Goal: Task Accomplishment & Management: Manage account settings

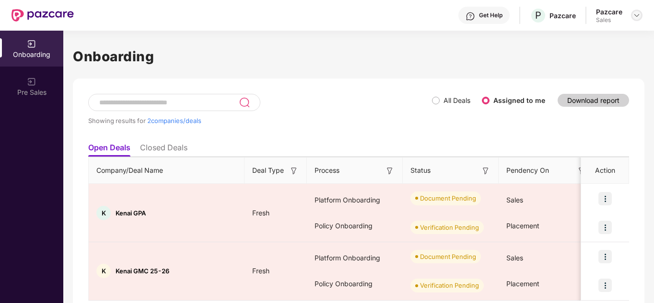
click at [634, 14] on img at bounding box center [637, 16] width 8 height 8
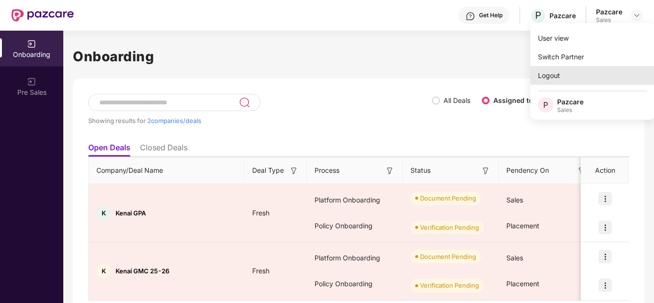
click at [552, 72] on div "Logout" at bounding box center [592, 75] width 125 height 19
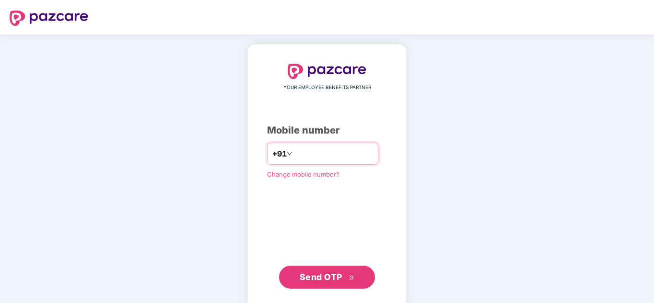
paste input "**********"
type input "**********"
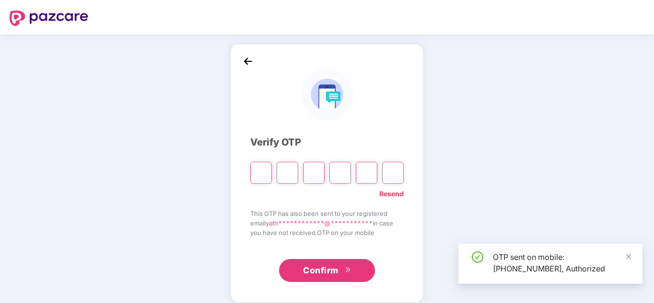
type input "*"
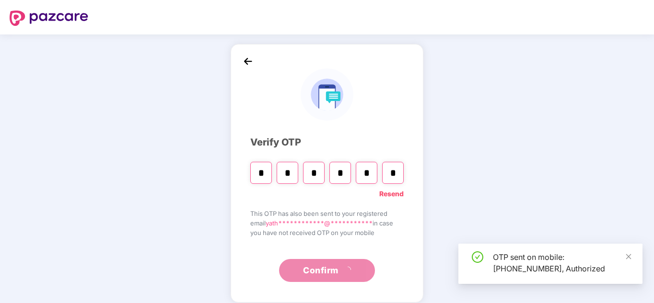
type input "*"
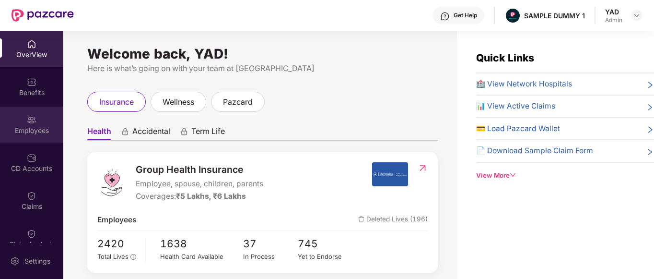
click at [7, 140] on div "Employees" at bounding box center [31, 124] width 63 height 36
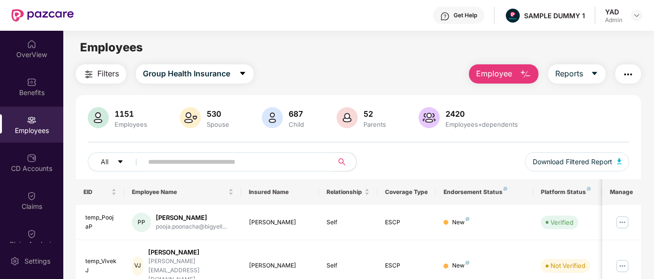
click at [509, 74] on span "Employee" at bounding box center [494, 74] width 36 height 12
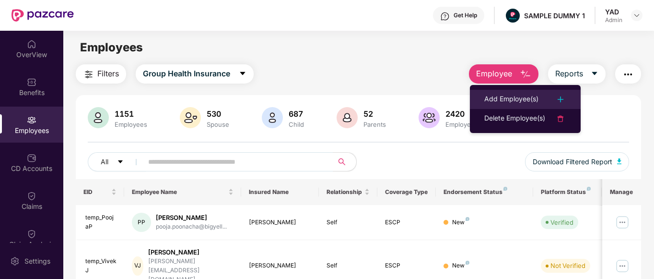
click at [513, 93] on li "Add Employee(s)" at bounding box center [525, 99] width 111 height 19
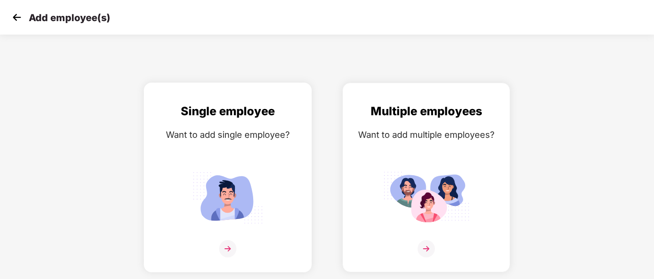
click at [247, 195] on img at bounding box center [228, 197] width 86 height 60
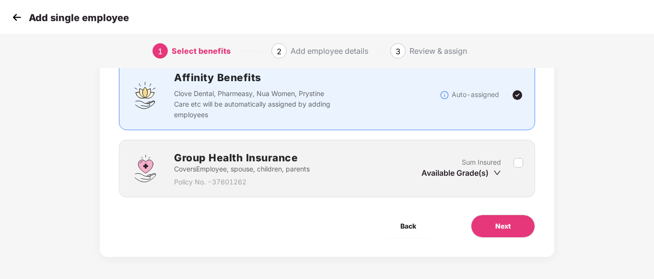
scroll to position [75, 0]
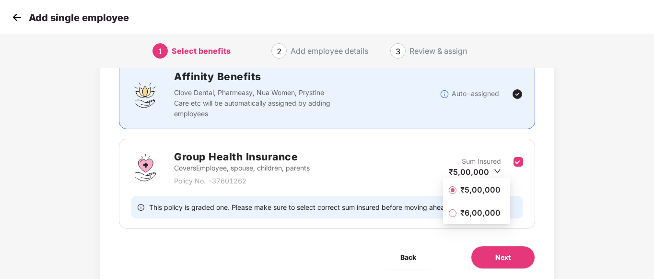
click at [464, 191] on span "₹5,00,000" at bounding box center [480, 189] width 48 height 11
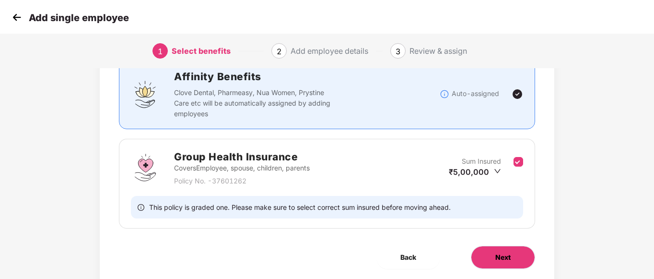
click at [511, 252] on button "Next" at bounding box center [503, 256] width 64 height 23
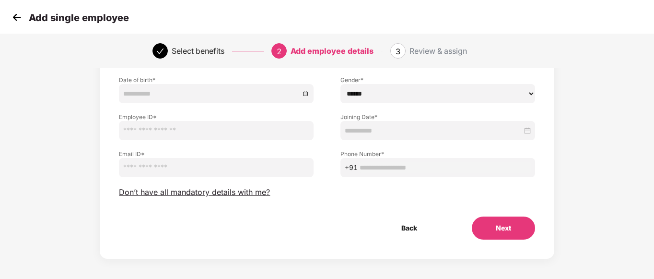
scroll to position [0, 0]
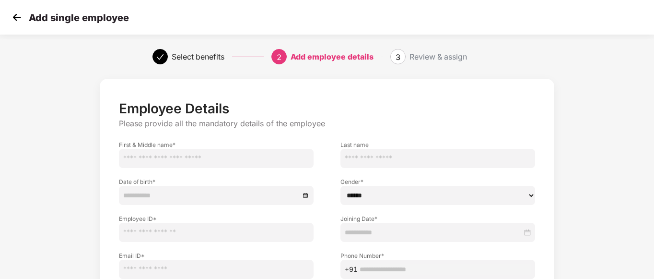
click at [12, 18] on img at bounding box center [17, 17] width 14 height 14
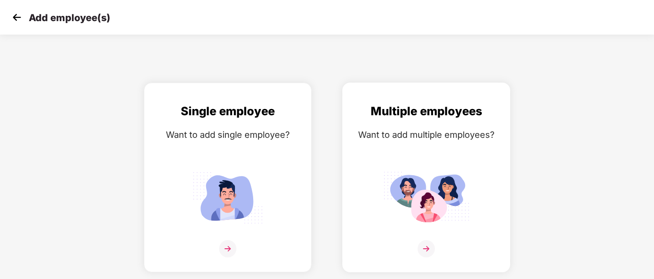
click at [449, 187] on img at bounding box center [426, 197] width 86 height 60
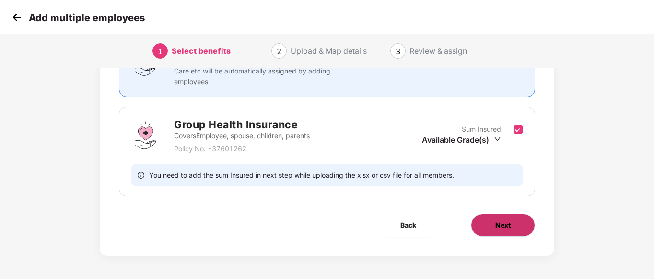
scroll to position [106, 0]
click at [507, 218] on button "Next" at bounding box center [503, 225] width 64 height 23
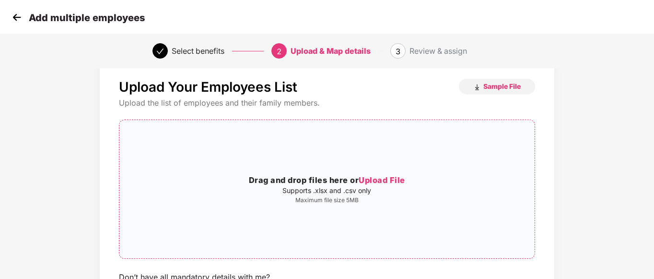
scroll to position [0, 0]
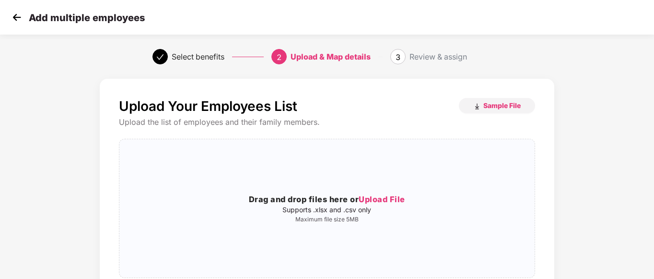
click at [23, 24] on img at bounding box center [17, 17] width 14 height 14
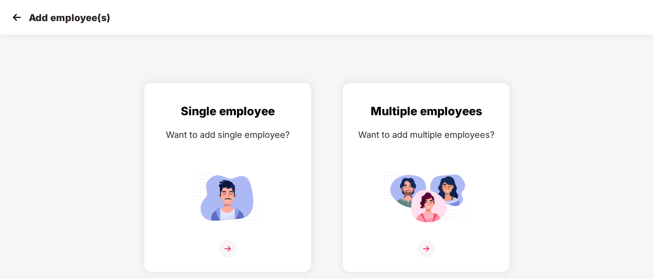
click at [16, 15] on img at bounding box center [17, 17] width 14 height 14
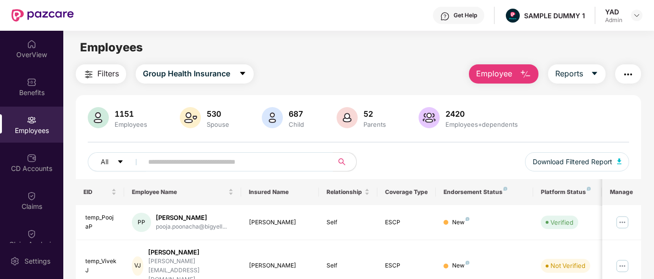
click at [519, 69] on button "Employee" at bounding box center [504, 73] width 70 height 19
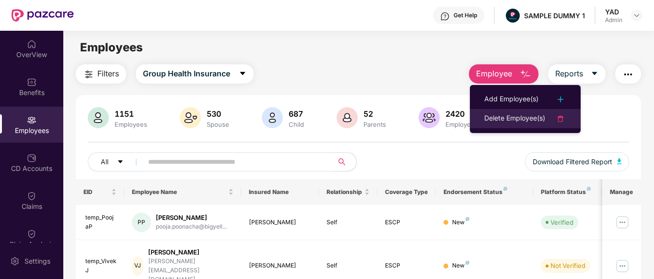
click at [486, 116] on div "Delete Employee(s)" at bounding box center [514, 119] width 61 height 12
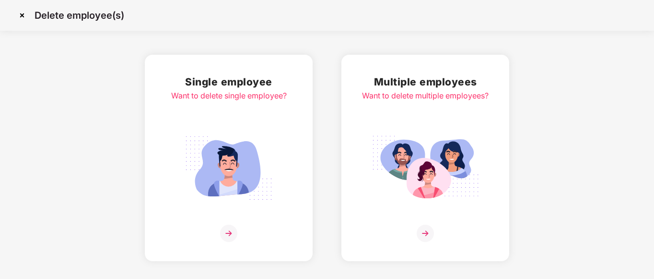
click at [411, 172] on img at bounding box center [425, 167] width 107 height 75
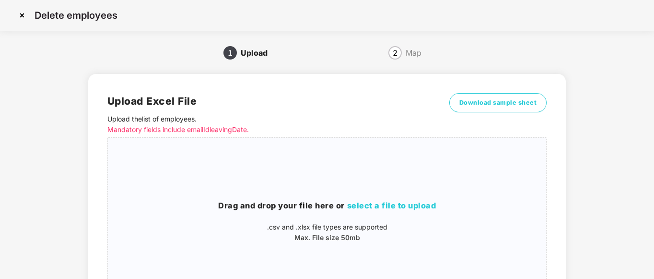
click at [21, 17] on img at bounding box center [21, 15] width 15 height 15
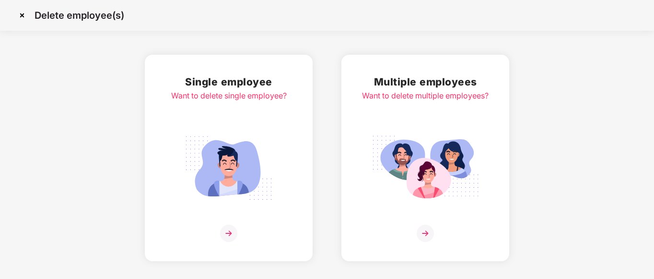
click at [211, 146] on img at bounding box center [228, 167] width 107 height 75
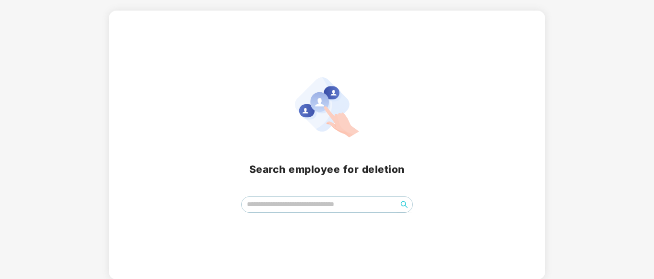
scroll to position [43, 0]
click at [296, 199] on input "search" at bounding box center [320, 204] width 156 height 14
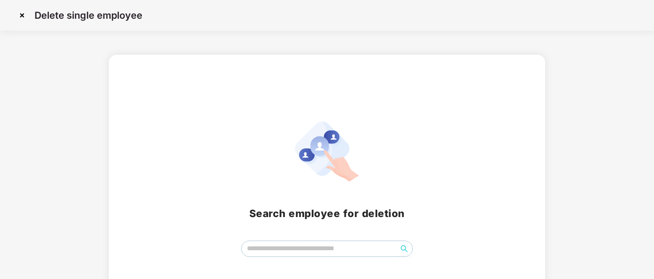
click at [25, 15] on img at bounding box center [21, 15] width 15 height 15
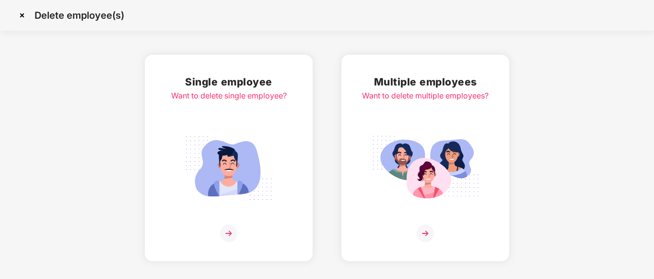
click at [22, 17] on img at bounding box center [21, 15] width 15 height 15
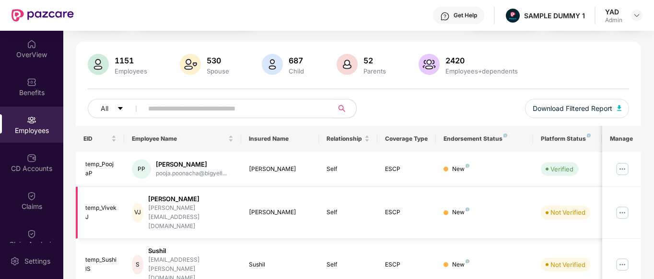
scroll to position [59, 0]
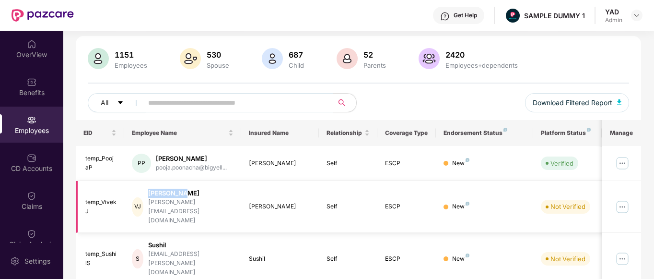
drag, startPoint x: 157, startPoint y: 193, endPoint x: 193, endPoint y: 193, distance: 36.4
click at [193, 193] on div "[PERSON_NAME]" at bounding box center [190, 192] width 85 height 9
click at [506, 192] on td "New" at bounding box center [484, 207] width 97 height 52
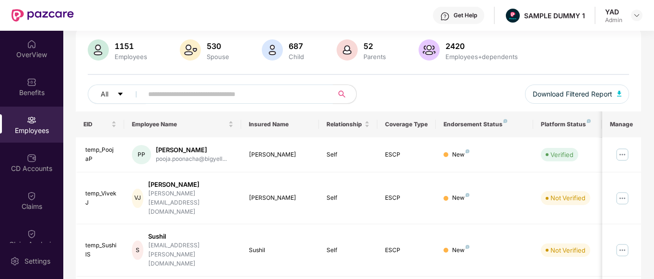
scroll to position [41, 0]
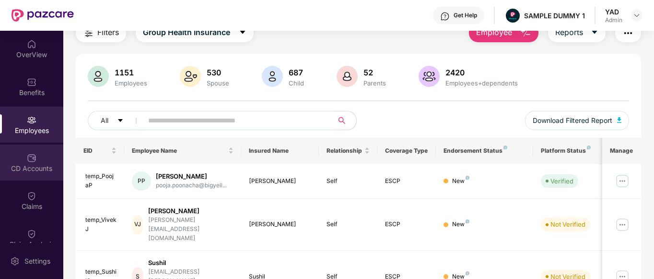
click at [35, 154] on div "CD Accounts" at bounding box center [31, 162] width 63 height 36
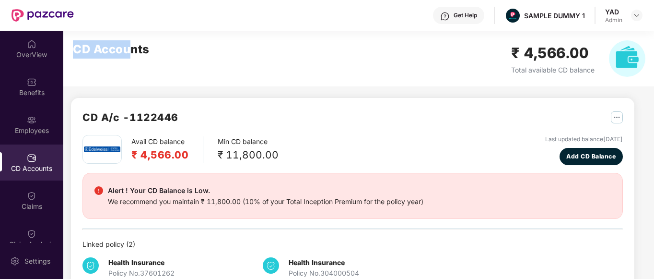
drag, startPoint x: 71, startPoint y: 48, endPoint x: 133, endPoint y: 45, distance: 61.5
click at [133, 45] on div "CD Accounts ₹ 4,566.00 Total available CD balance" at bounding box center [359, 59] width 592 height 56
click at [222, 61] on div "CD Accounts ₹ 4,566.00 Total available CD balance" at bounding box center [359, 59] width 592 height 56
drag, startPoint x: 143, startPoint y: 154, endPoint x: 182, endPoint y: 155, distance: 38.8
click at [182, 155] on h2 "₹ 4,566.00" at bounding box center [159, 155] width 57 height 16
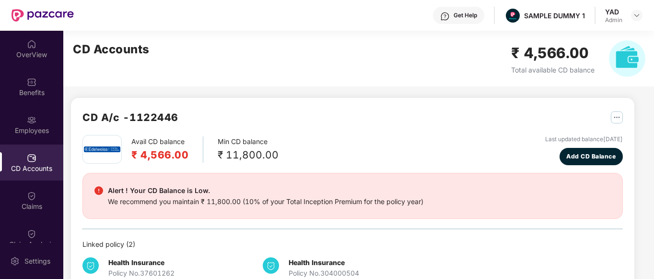
click at [197, 155] on div "Avail CD balance ₹ 4,566.00" at bounding box center [167, 149] width 72 height 26
drag, startPoint x: 214, startPoint y: 140, endPoint x: 294, endPoint y: 153, distance: 81.2
click at [294, 153] on div "Avail CD balance ₹ 4,566.00 Min CD balance ₹ 11,800.00 Last updated balance [DA…" at bounding box center [352, 150] width 540 height 30
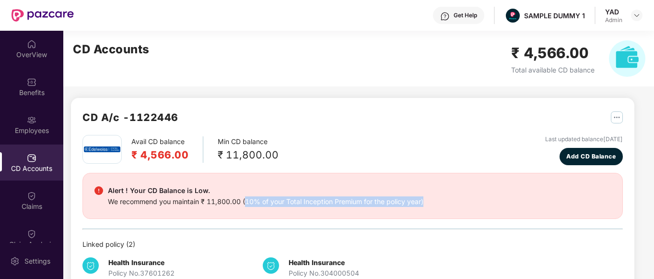
drag, startPoint x: 245, startPoint y: 199, endPoint x: 442, endPoint y: 211, distance: 196.9
click at [442, 211] on div "Alert ! Your CD Balance is Low. We recommend you maintain ₹ 11,800.00 (10% of y…" at bounding box center [352, 196] width 540 height 46
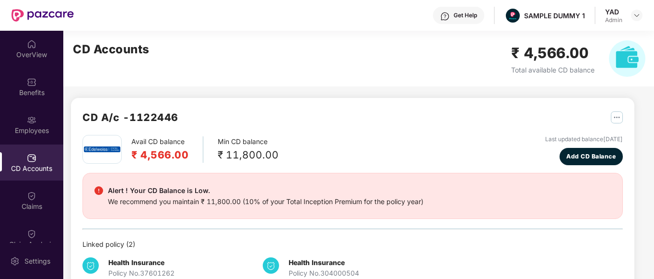
click at [406, 163] on div "Avail CD balance ₹ 4,566.00 Min CD balance ₹ 11,800.00 Last updated balance [DA…" at bounding box center [352, 150] width 540 height 30
drag, startPoint x: 139, startPoint y: 153, endPoint x: 212, endPoint y: 157, distance: 73.4
click at [212, 157] on div "Avail CD balance ₹ 4,566.00 Min CD balance ₹ 11,800.00" at bounding box center [180, 149] width 196 height 29
click at [370, 163] on div "Avail CD balance ₹ 4,566.00 Min CD balance ₹ 11,800.00 Last updated balance [DA…" at bounding box center [352, 150] width 540 height 30
click at [570, 151] on button "Add CD Balance" at bounding box center [591, 156] width 64 height 17
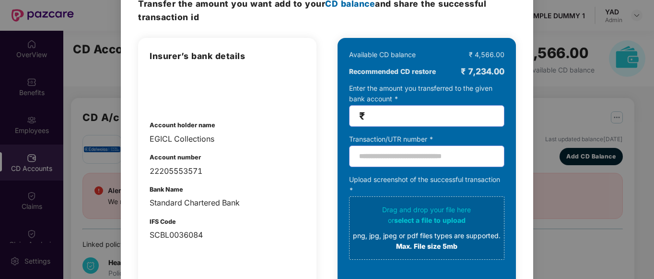
scroll to position [49, 0]
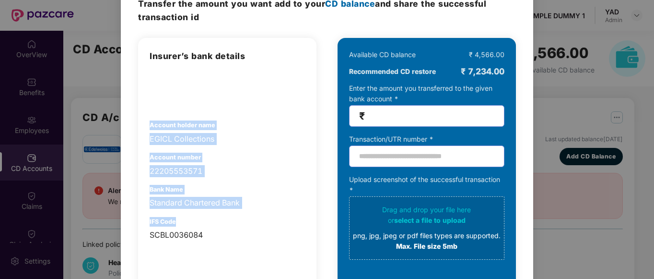
drag, startPoint x: 144, startPoint y: 120, endPoint x: 221, endPoint y: 225, distance: 129.9
click at [221, 225] on div "Insurer’s bank details Account holder name EGICL Collections Account number 222…" at bounding box center [227, 191] width 178 height 307
click at [255, 180] on div "Insurer’s bank details Account holder name EGICL Collections Account number 222…" at bounding box center [227, 144] width 155 height 191
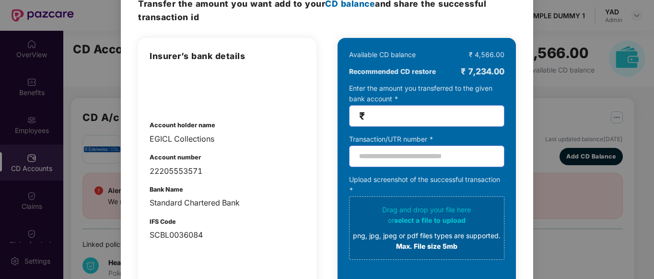
scroll to position [25, 0]
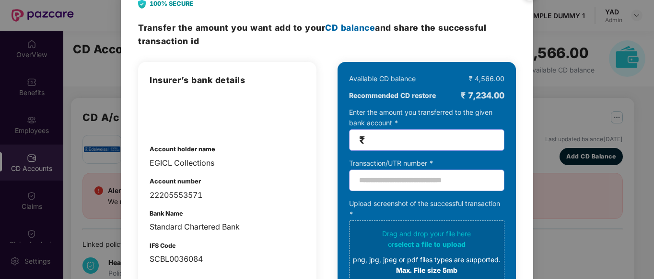
click at [401, 140] on input "number" at bounding box center [431, 139] width 128 height 11
type input "*****"
click at [421, 179] on input "text" at bounding box center [426, 180] width 155 height 22
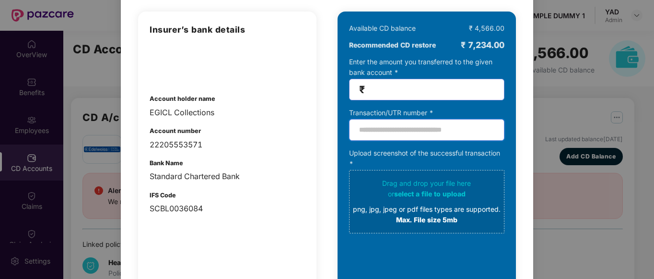
scroll to position [0, 0]
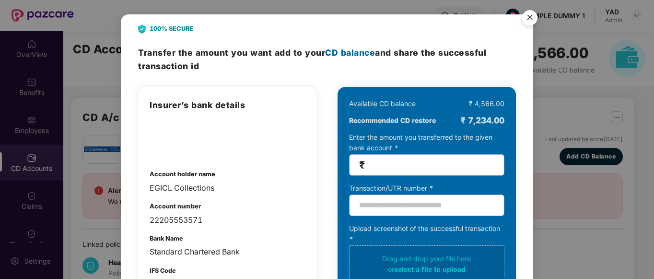
click at [529, 14] on img "Close" at bounding box center [529, 19] width 27 height 27
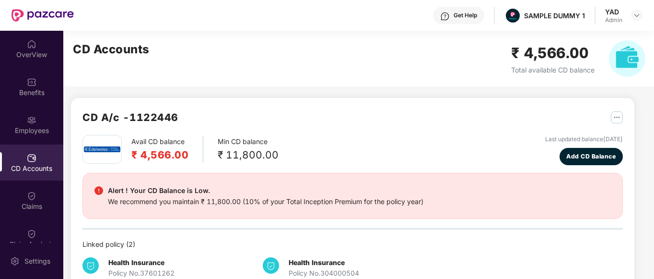
click at [409, 105] on div "CD A/c - 1122446 Avail CD balance ₹ 4,566.00 Min CD balance ₹ 11,800.00 Last up…" at bounding box center [352, 199] width 563 height 202
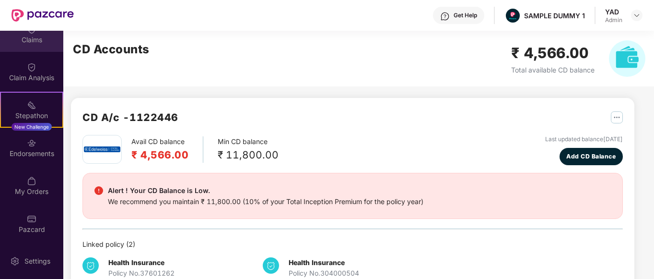
scroll to position [165, 0]
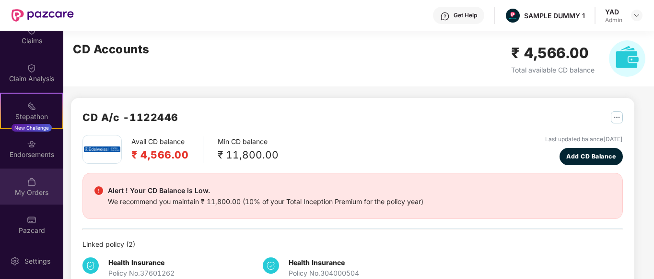
click at [25, 185] on div "My Orders" at bounding box center [31, 186] width 63 height 36
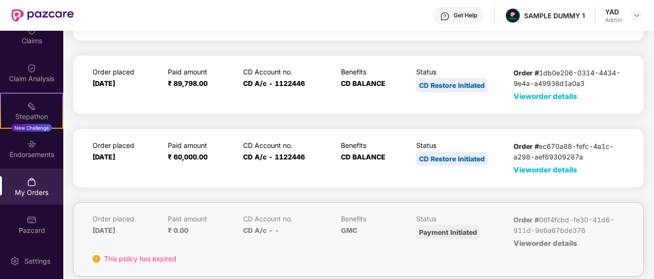
scroll to position [89, 0]
click at [541, 165] on span "View order details" at bounding box center [545, 168] width 64 height 9
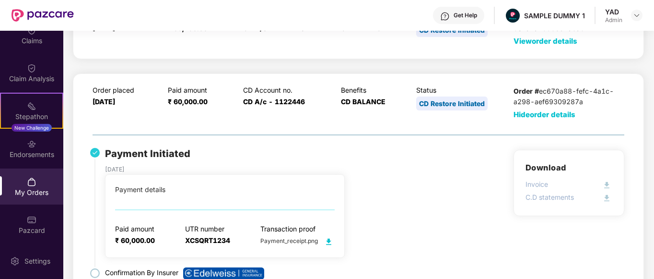
scroll to position [129, 0]
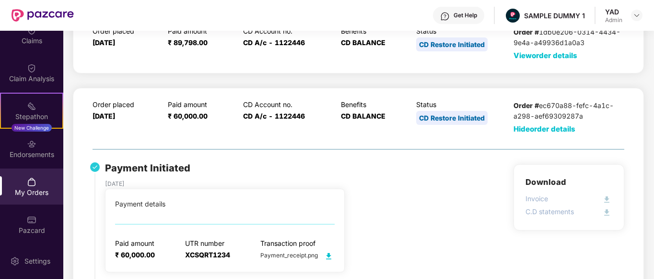
click at [543, 128] on span "Hide order details" at bounding box center [544, 128] width 62 height 9
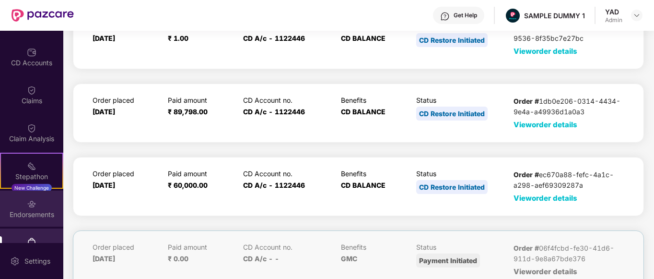
scroll to position [99, 0]
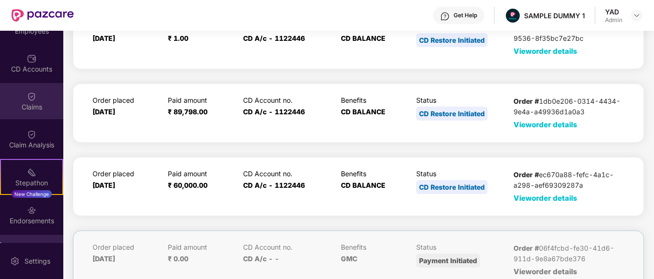
click at [20, 102] on div "Claims" at bounding box center [31, 107] width 63 height 10
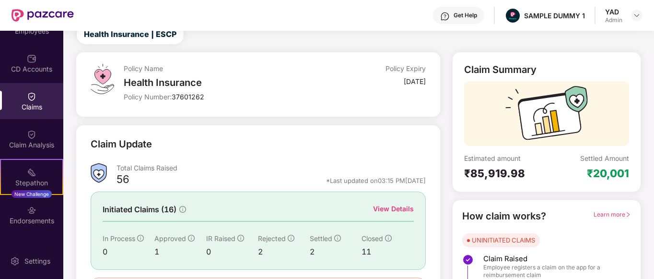
scroll to position [38, 0]
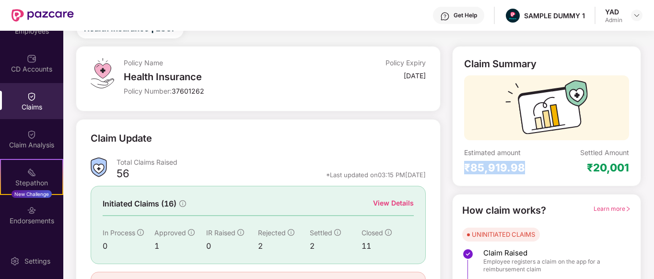
drag, startPoint x: 465, startPoint y: 168, endPoint x: 527, endPoint y: 170, distance: 62.8
click at [527, 170] on div "₹85,919.98" at bounding box center [505, 167] width 82 height 13
drag, startPoint x: 585, startPoint y: 164, endPoint x: 644, endPoint y: 165, distance: 59.4
click at [644, 165] on div "Claim Summary Estimated amount ₹85,919.98 Settled Amount ₹20,001 How claim work…" at bounding box center [546, 191] width 200 height 291
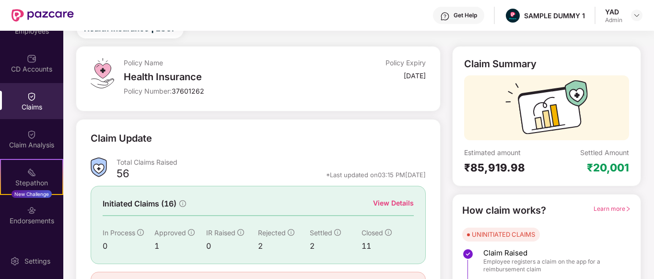
click at [563, 161] on div "Settled Amount ₹20,001" at bounding box center [587, 161] width 82 height 26
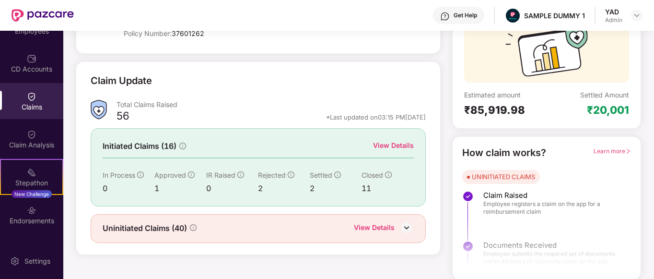
scroll to position [96, 0]
click at [397, 148] on div "View Details" at bounding box center [393, 145] width 41 height 11
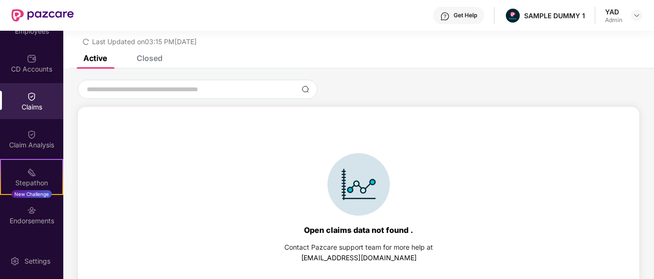
scroll to position [41, 0]
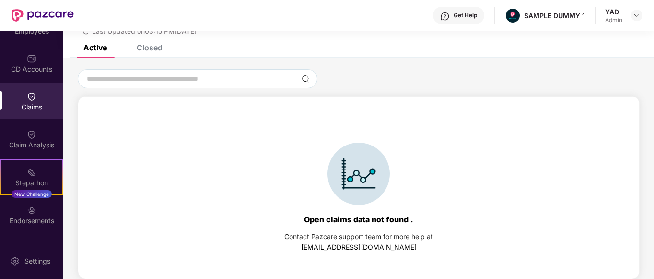
click at [147, 47] on div "Closed" at bounding box center [150, 48] width 26 height 10
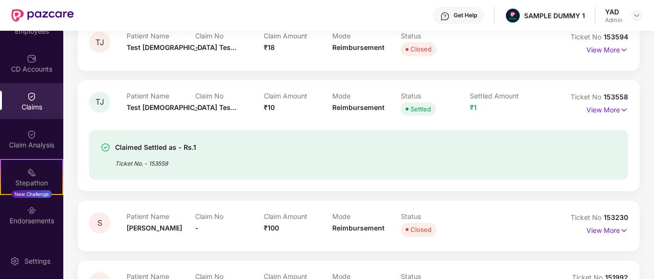
scroll to position [176, 0]
click at [605, 111] on p "View More" at bounding box center [607, 108] width 42 height 13
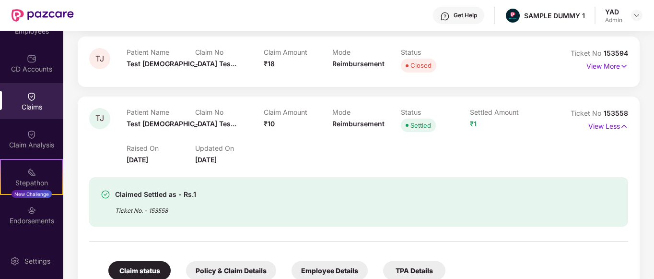
scroll to position [0, 0]
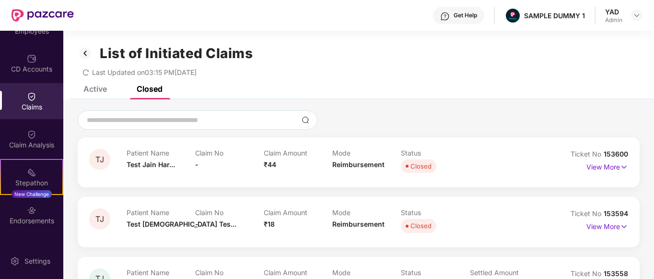
click at [84, 52] on img at bounding box center [85, 53] width 15 height 16
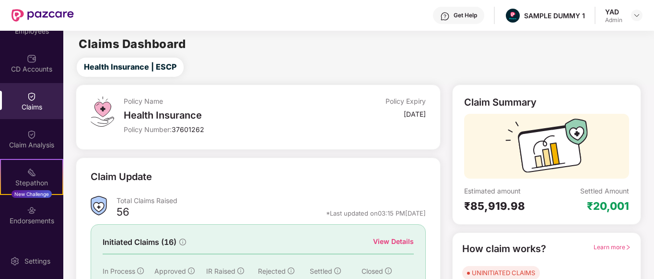
click at [466, 20] on div "Get Help" at bounding box center [458, 15] width 51 height 17
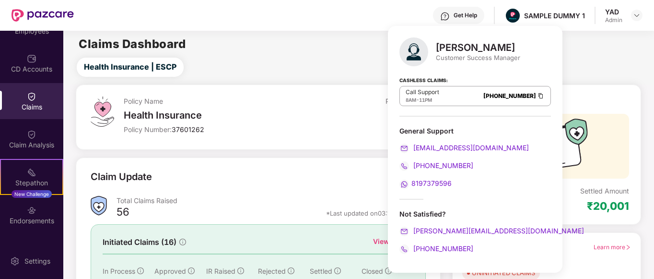
click at [321, 62] on div "Health Insurance | ESCP" at bounding box center [360, 67] width 586 height 19
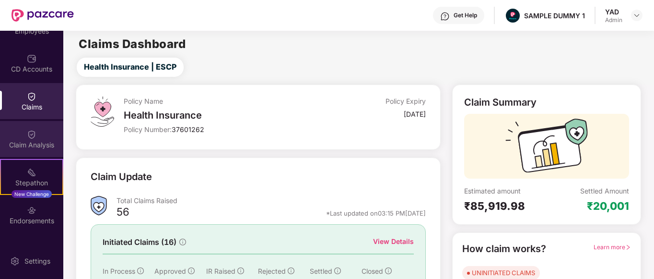
click at [38, 129] on div "Claim Analysis" at bounding box center [31, 139] width 63 height 36
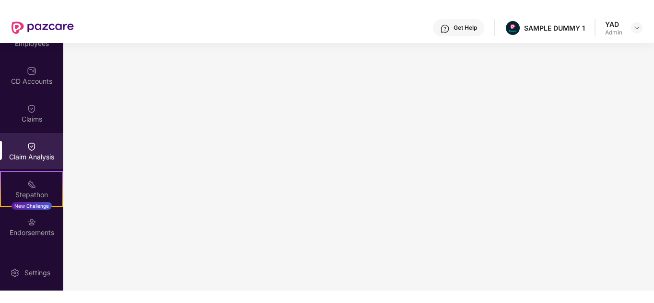
scroll to position [99, 0]
